Goal: Use online tool/utility: Utilize a website feature to perform a specific function

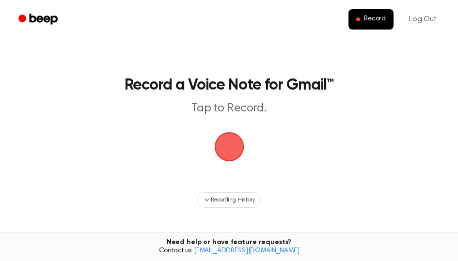
click at [227, 147] on span "button" at bounding box center [229, 146] width 27 height 27
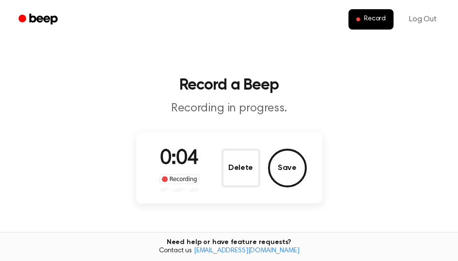
click at [248, 163] on button "Delete" at bounding box center [240, 168] width 39 height 39
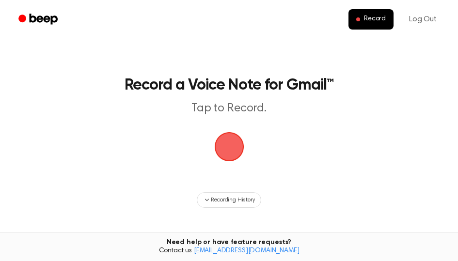
click at [233, 156] on span "button" at bounding box center [229, 146] width 27 height 27
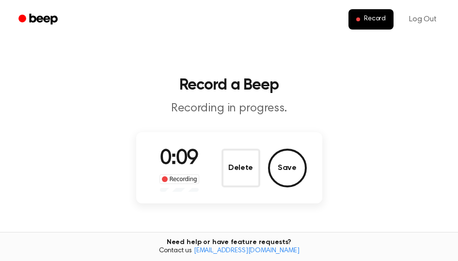
click at [233, 156] on button "Delete" at bounding box center [240, 168] width 39 height 39
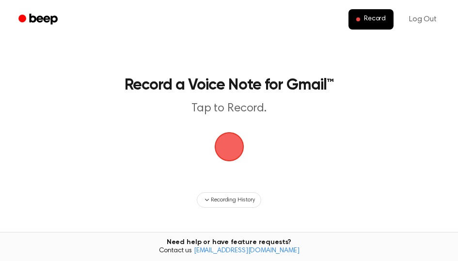
click at [233, 158] on span "button" at bounding box center [229, 146] width 27 height 27
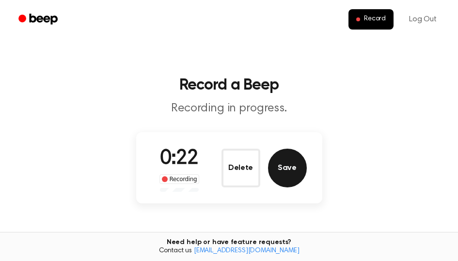
click at [292, 165] on button "Save" at bounding box center [287, 168] width 39 height 39
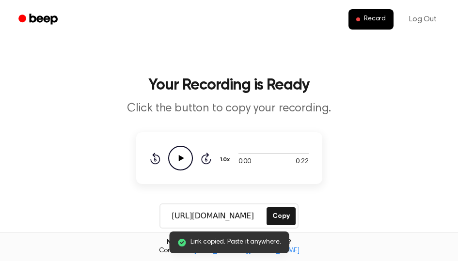
click at [186, 153] on icon "Play Audio" at bounding box center [180, 158] width 25 height 25
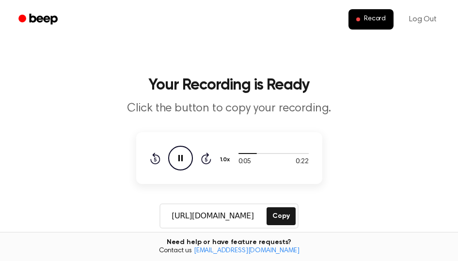
click at [181, 163] on icon "Pause Audio" at bounding box center [180, 158] width 25 height 25
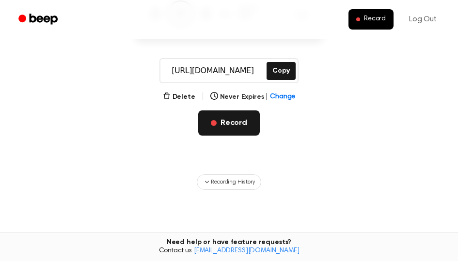
click at [224, 121] on button "Record" at bounding box center [229, 122] width 62 height 25
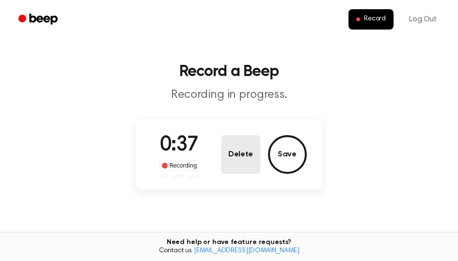
click at [246, 162] on button "Delete" at bounding box center [240, 154] width 39 height 39
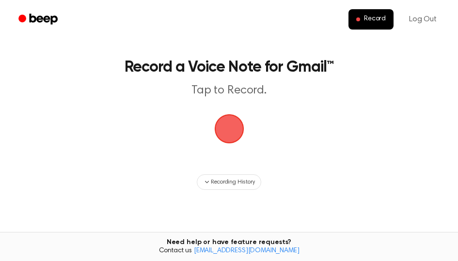
click at [224, 130] on span "button" at bounding box center [229, 128] width 27 height 27
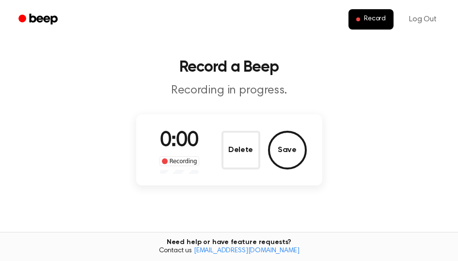
scroll to position [14, 0]
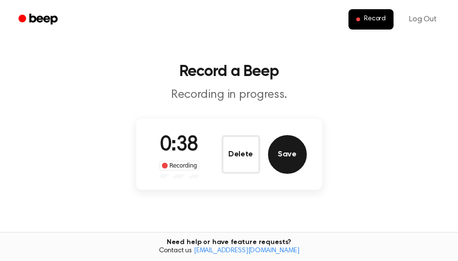
click at [295, 163] on button "Save" at bounding box center [287, 154] width 39 height 39
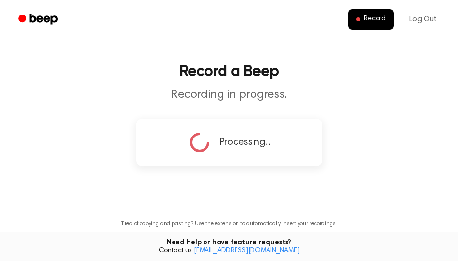
scroll to position [0, 0]
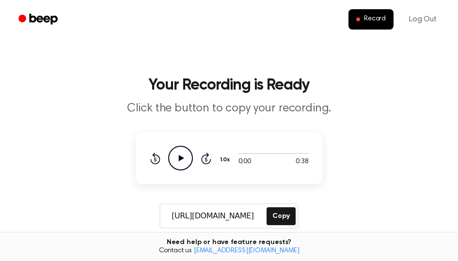
click at [183, 160] on icon "Play Audio" at bounding box center [180, 158] width 25 height 25
click at [282, 215] on button "Copy" at bounding box center [280, 216] width 29 height 18
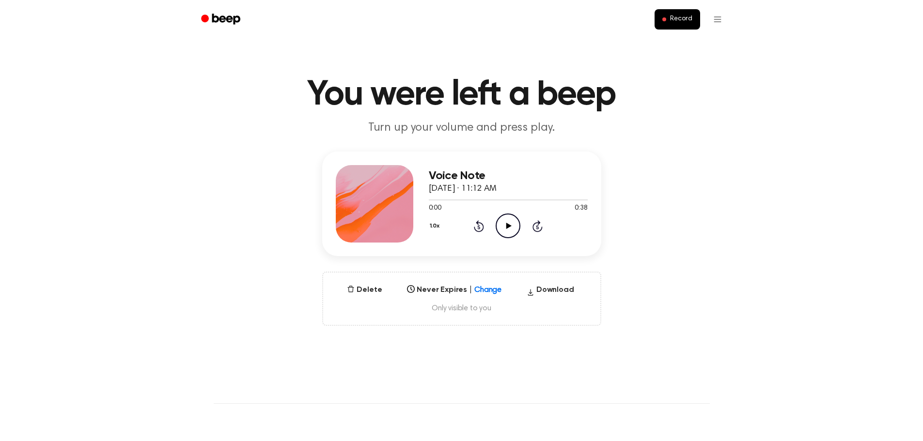
click at [509, 224] on icon "Play Audio" at bounding box center [508, 226] width 25 height 25
